Goal: Use online tool/utility: Utilize a website feature to perform a specific function

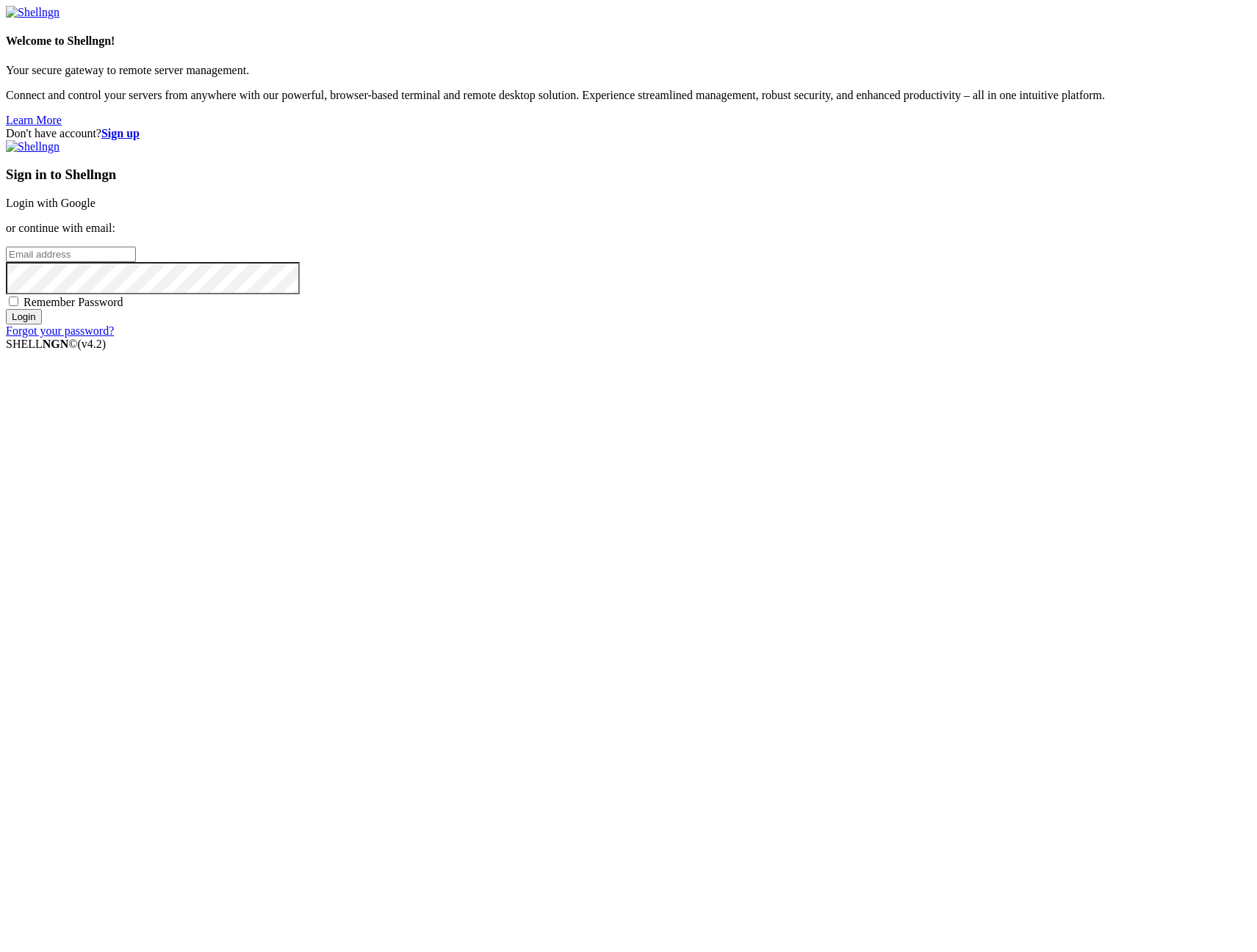
click at [96, 209] on link "Login with Google" at bounding box center [50, 203] width 90 height 13
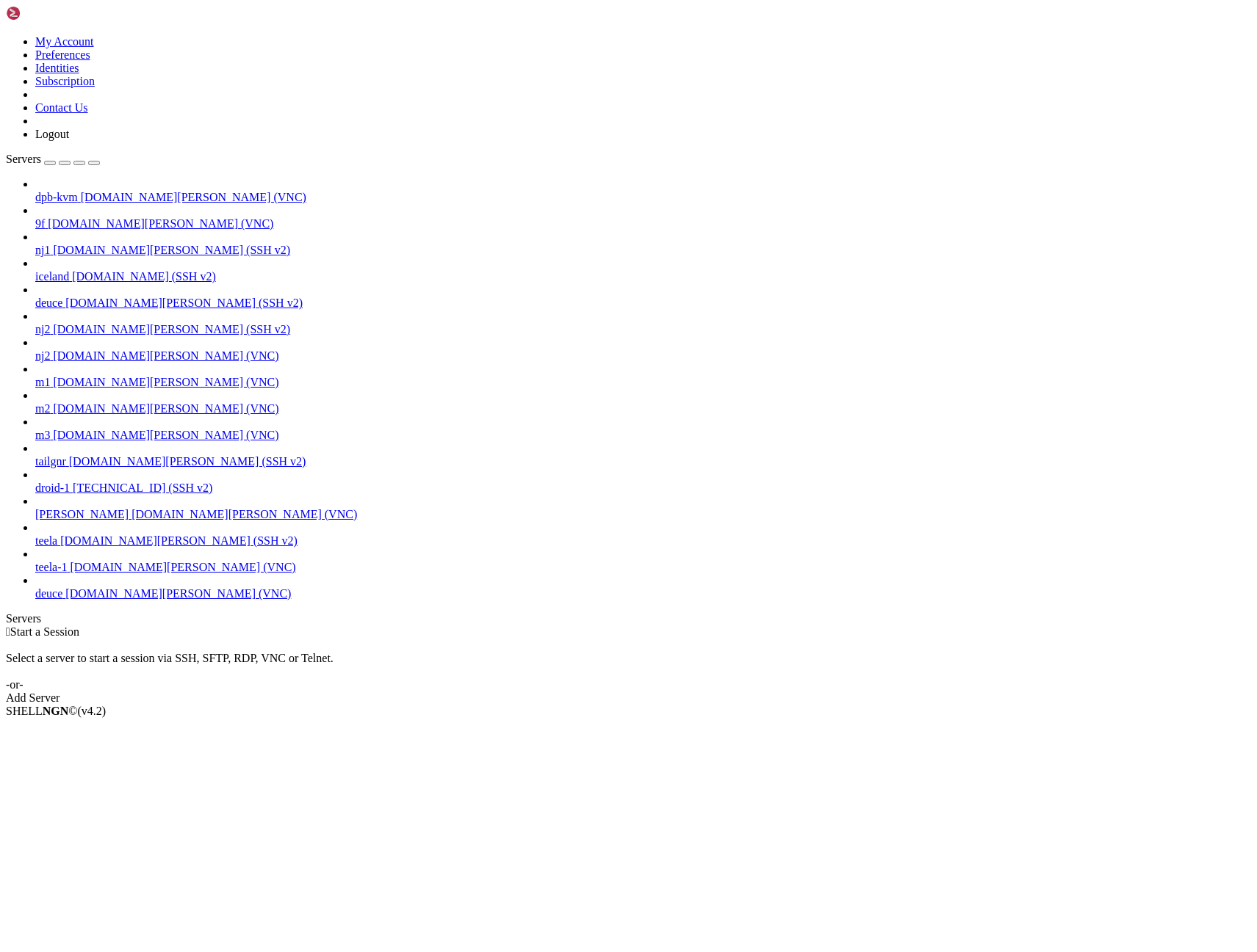
click at [66, 600] on span "[DOMAIN_NAME][PERSON_NAME] (VNC)" at bounding box center [178, 593] width 225 height 13
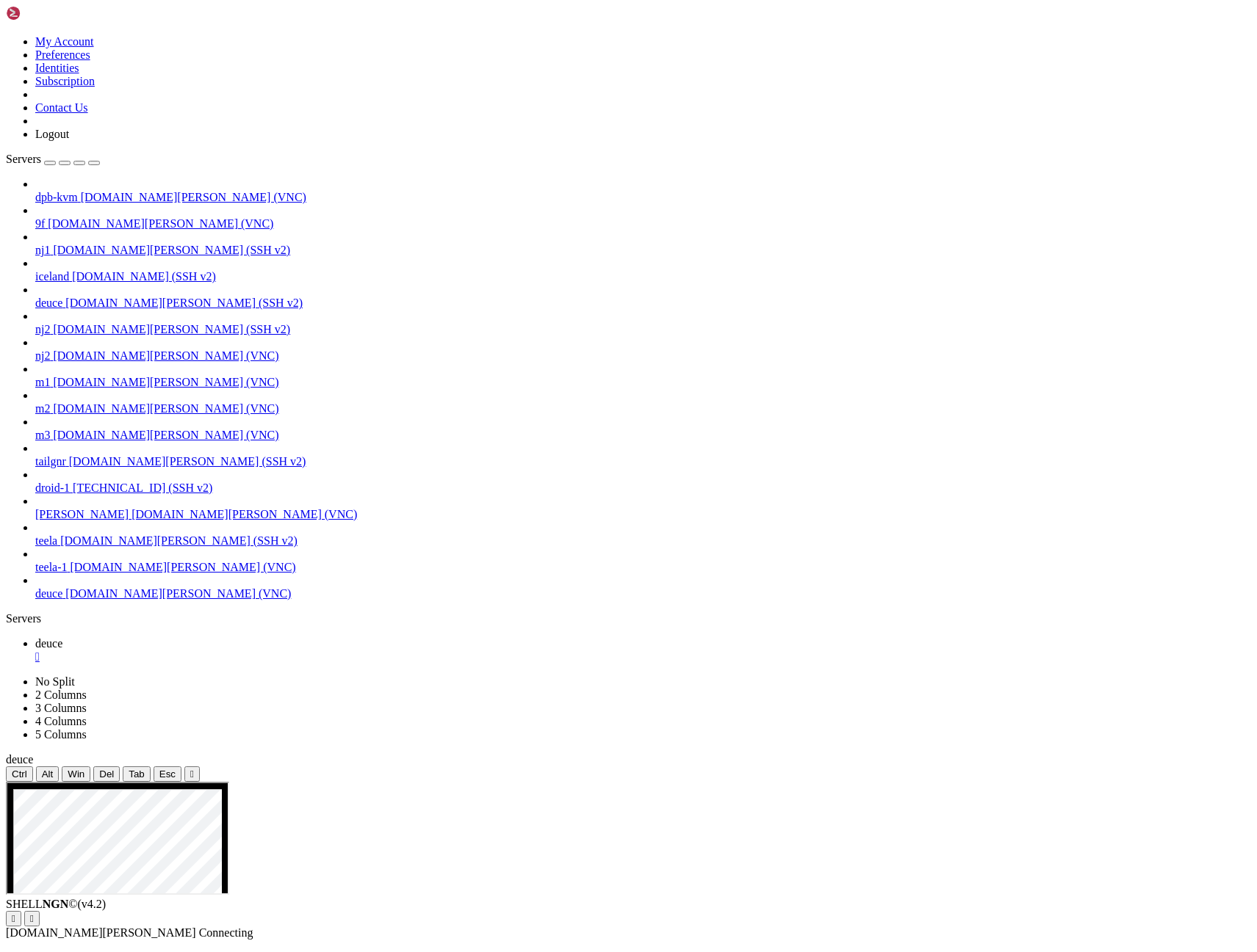
click at [94, 163] on icon "button" at bounding box center [94, 163] width 0 height 0
